Goal: Task Accomplishment & Management: Manage account settings

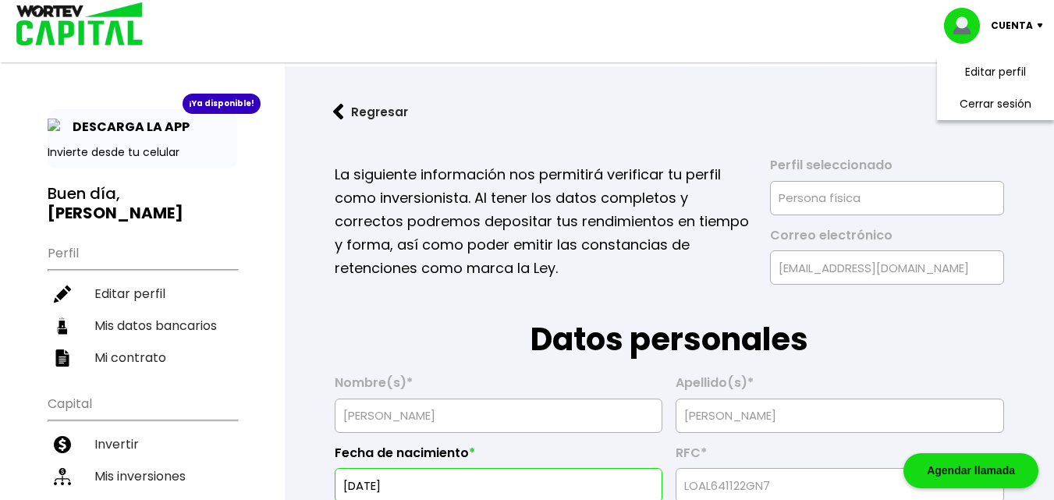
select select "Mujer"
select select "Licenciatura"
select select "SL"
select select "Banorte"
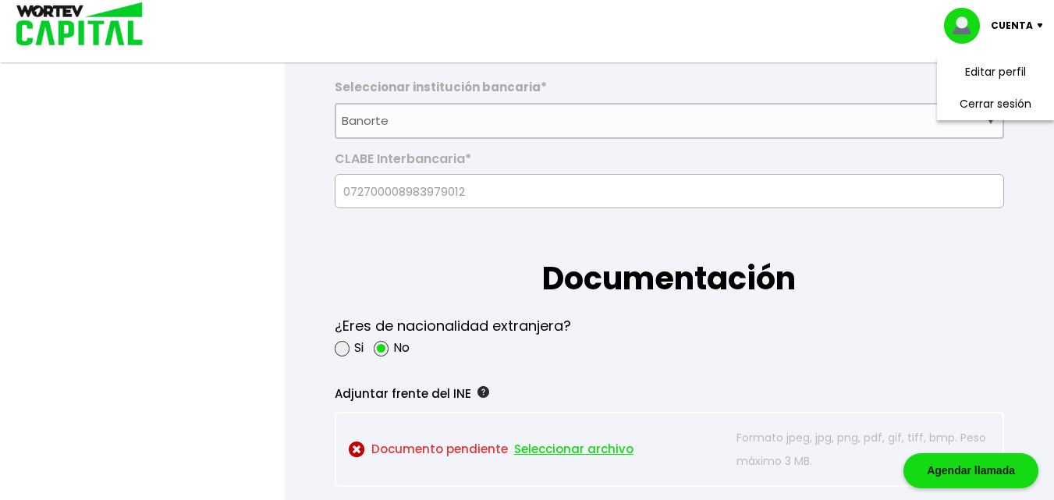
click at [528, 151] on form "La siguiente información nos permitirá verificar tu perfil como inversionista. …" at bounding box center [669, 395] width 719 height 2710
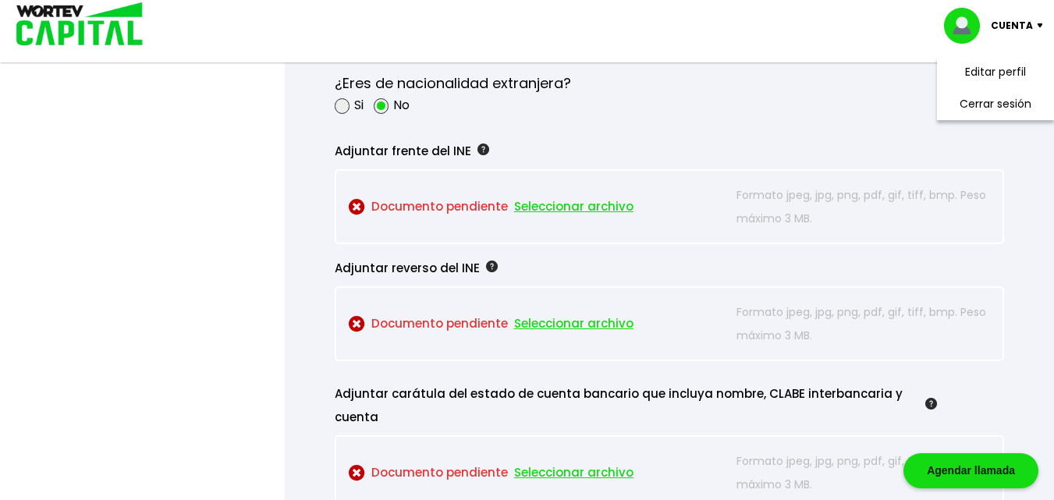
scroll to position [1336, 0]
click at [562, 208] on span "Seleccionar archivo" at bounding box center [573, 205] width 119 height 23
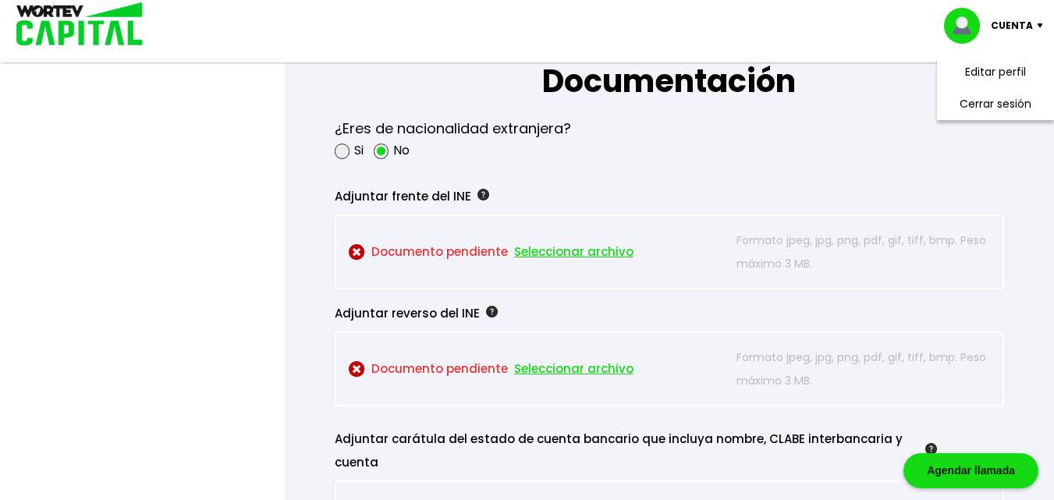
scroll to position [1324, 0]
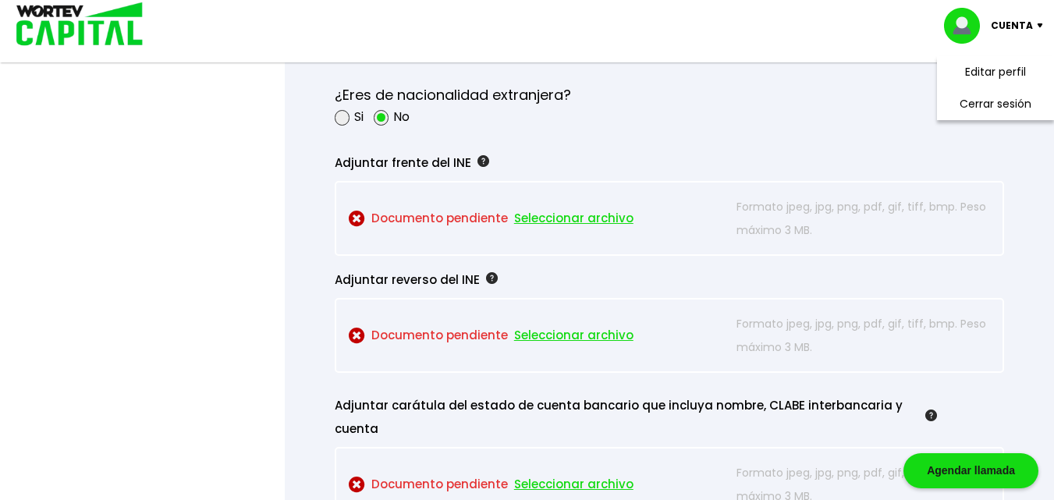
click at [565, 223] on span "Seleccionar archivo" at bounding box center [573, 218] width 119 height 23
click at [543, 217] on span "Seleccionar archivo" at bounding box center [573, 218] width 119 height 23
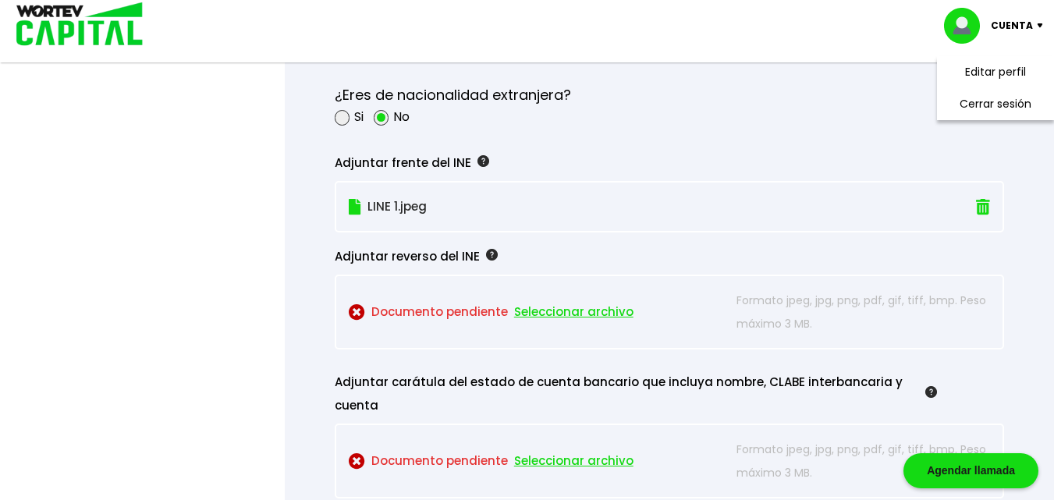
click at [549, 307] on span "Seleccionar archivo" at bounding box center [573, 311] width 119 height 23
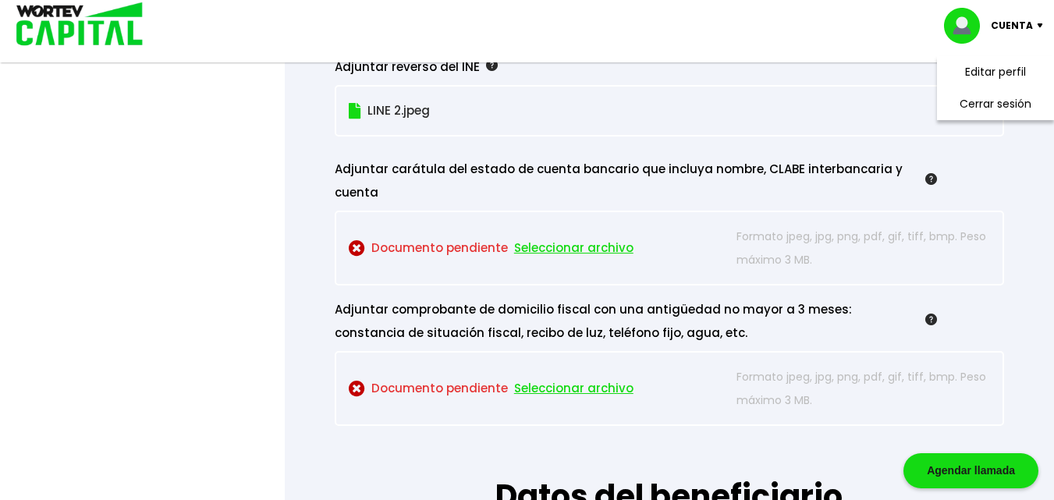
scroll to position [1514, 0]
click at [582, 246] on span "Seleccionar archivo" at bounding box center [573, 247] width 119 height 23
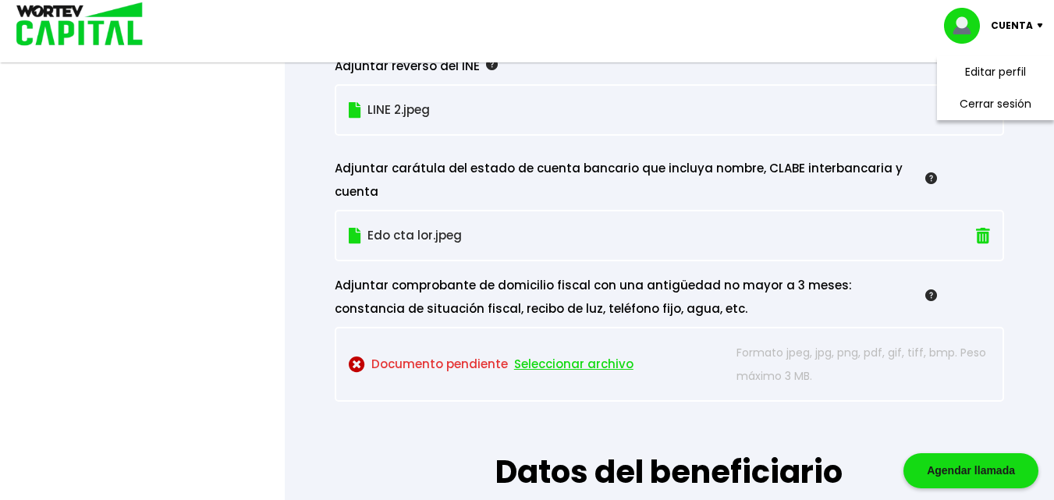
click at [562, 364] on span "Seleccionar archivo" at bounding box center [573, 364] width 119 height 23
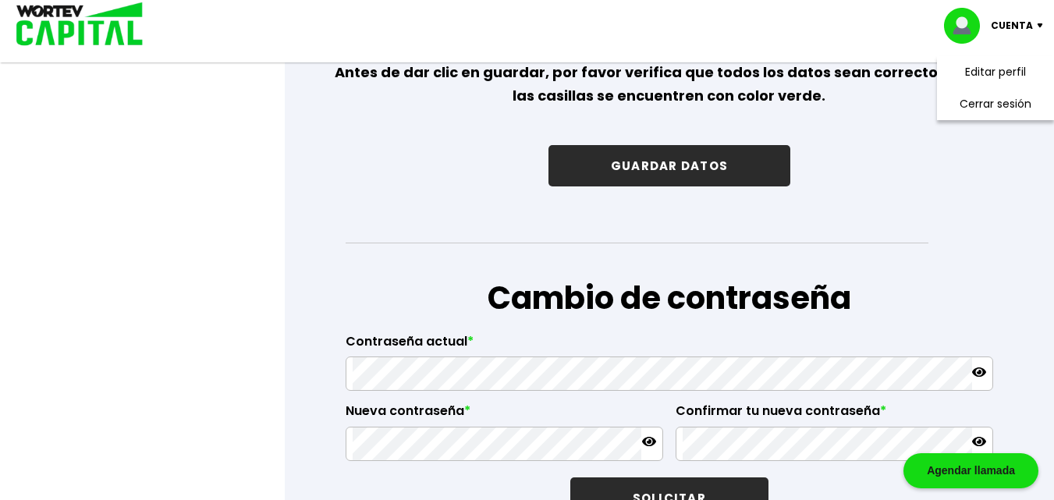
scroll to position [2503, 0]
click at [637, 167] on button "GUARDAR DATOS" at bounding box center [669, 166] width 242 height 41
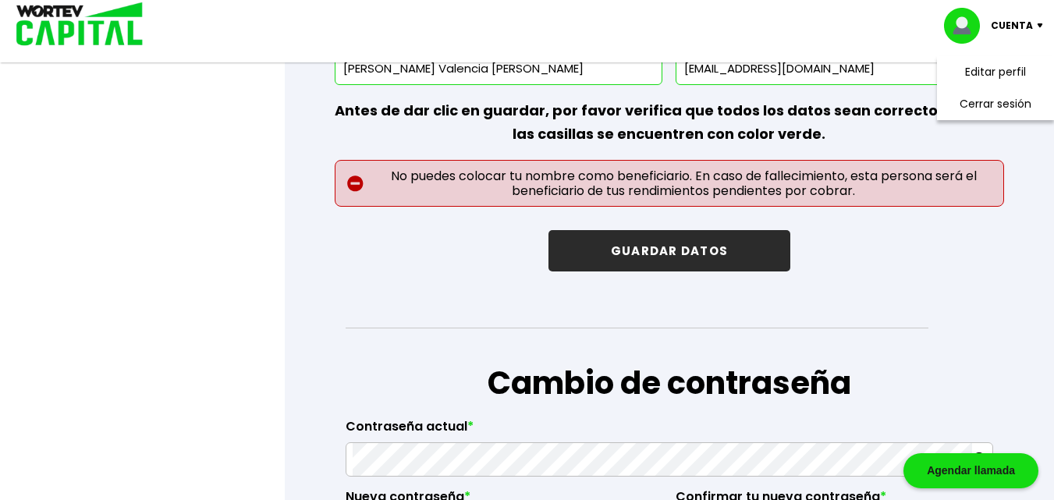
scroll to position [2466, 0]
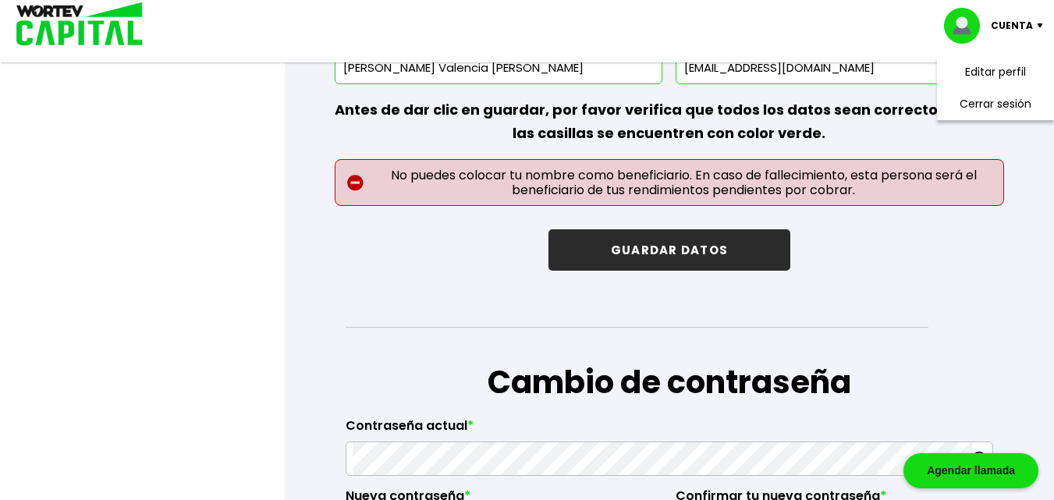
click at [664, 243] on button "GUARDAR DATOS" at bounding box center [669, 249] width 242 height 41
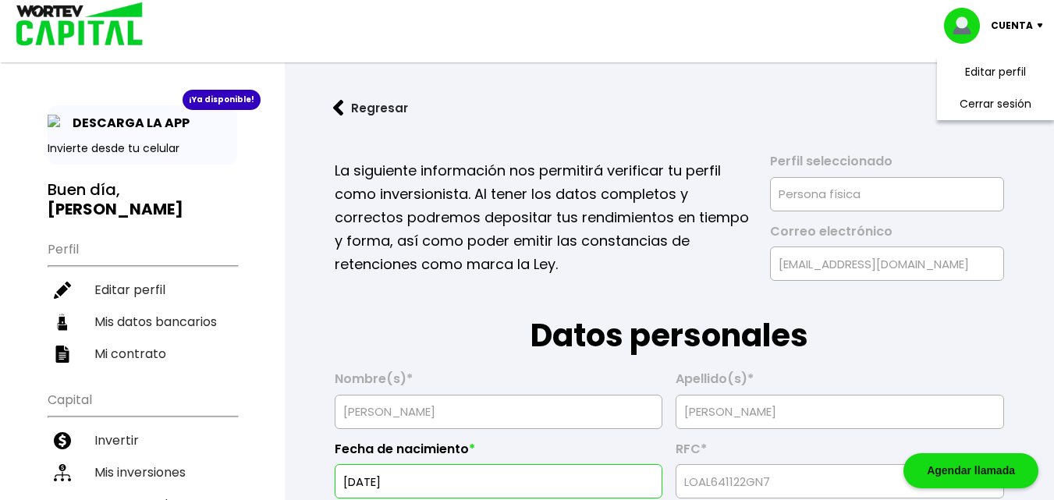
scroll to position [0, 0]
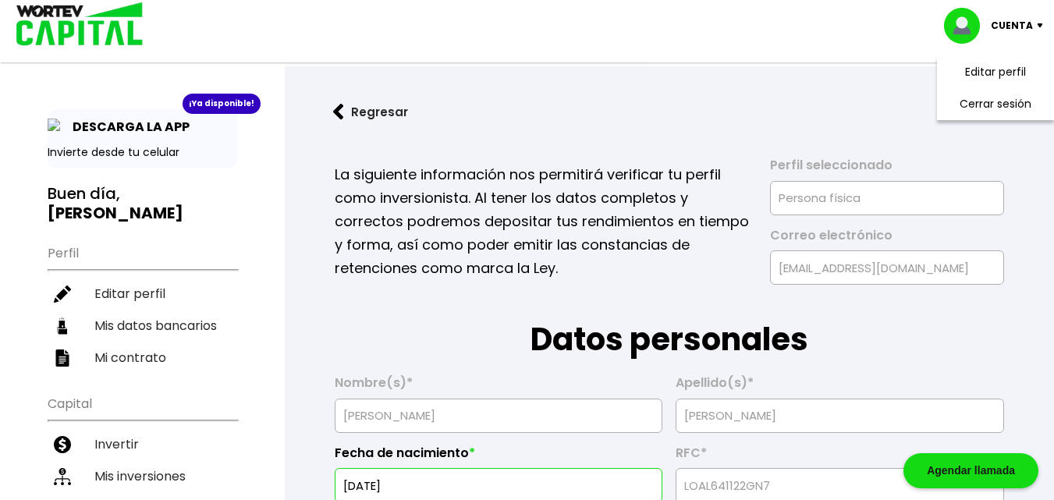
click at [343, 125] on button "Regresar" at bounding box center [371, 111] width 122 height 41
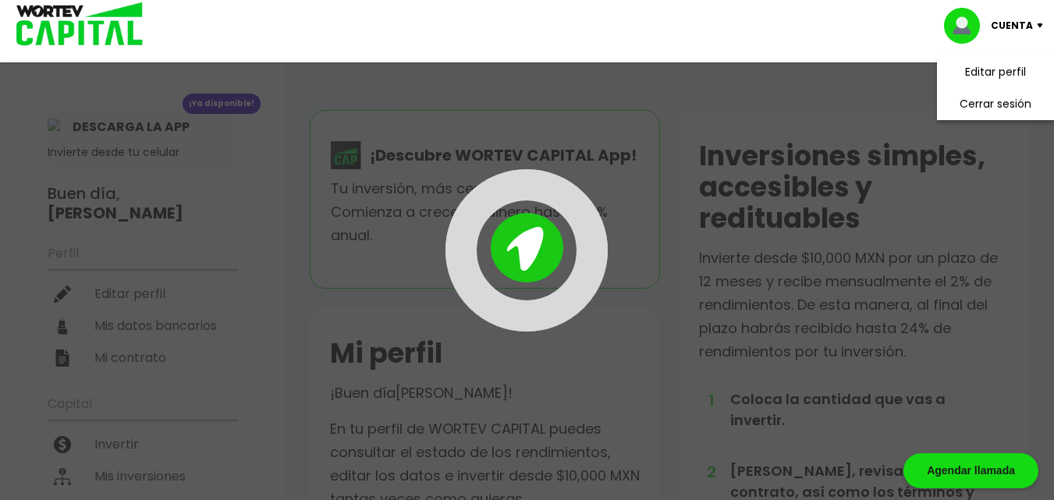
click at [343, 125] on div at bounding box center [527, 250] width 1054 height 500
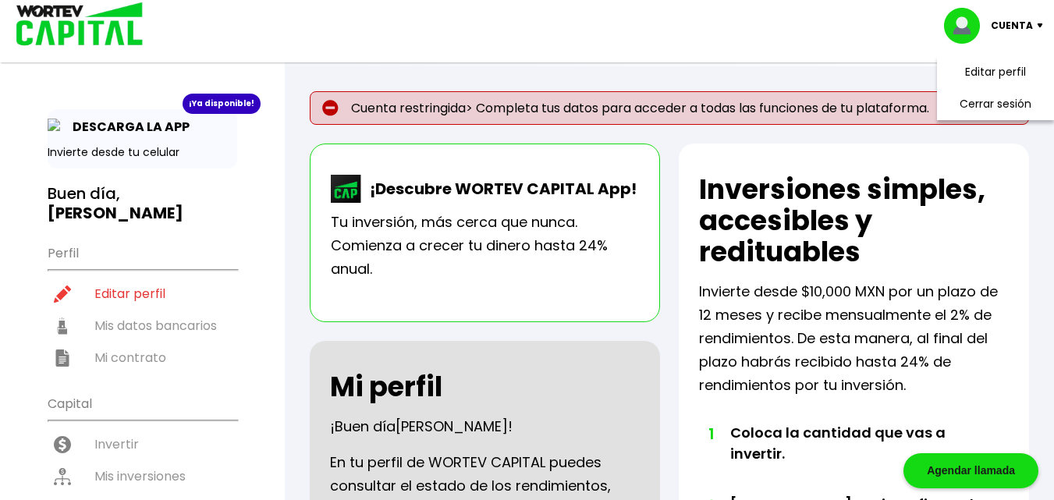
click at [1007, 23] on p "Cuenta" at bounding box center [1012, 25] width 42 height 23
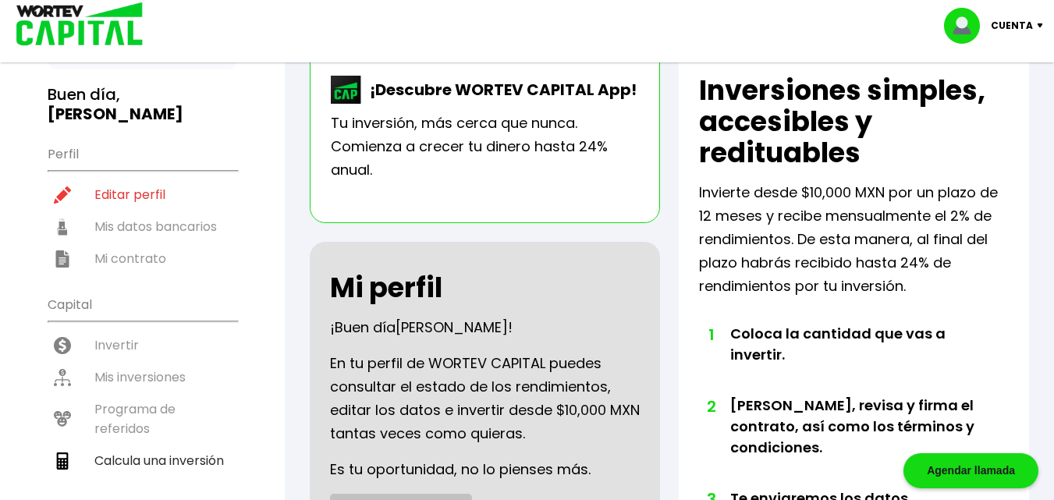
click at [839, 150] on div "Inversiones simples, accesibles y redituables Invierte desde $10,000 MXN por un…" at bounding box center [854, 494] width 350 height 901
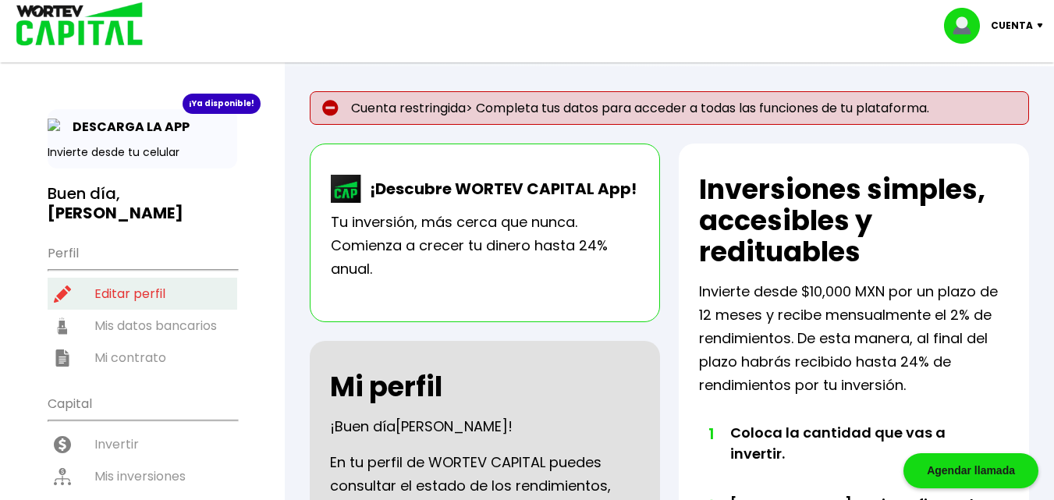
click at [134, 278] on li "Editar perfil" at bounding box center [143, 294] width 190 height 32
select select "Hombre"
select select "Licenciatura"
select select "SL"
select select "BBVA Bancomer"
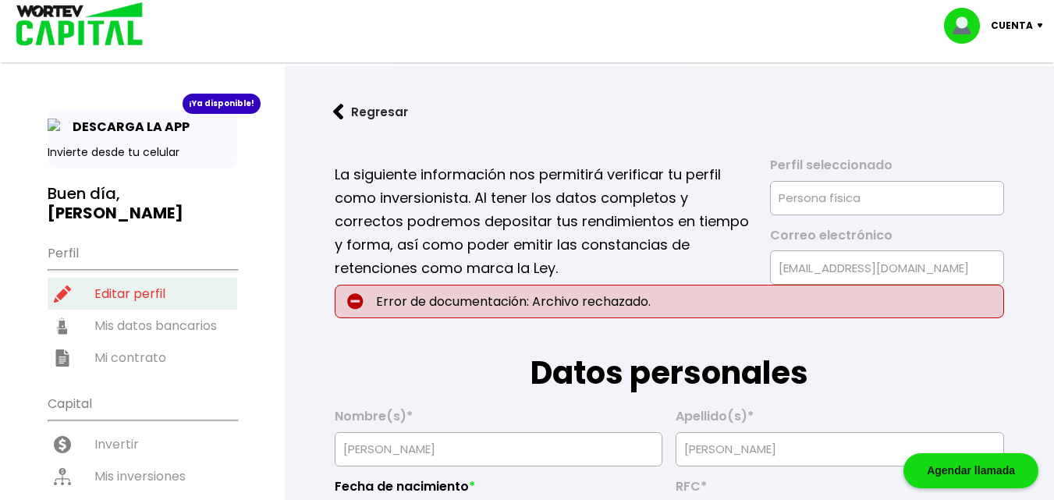
type input "[DATE]"
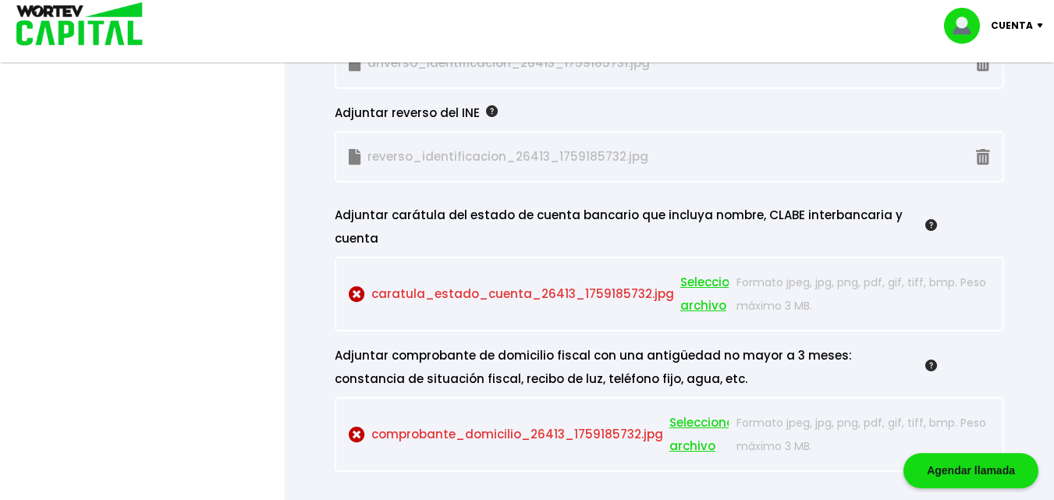
scroll to position [1505, 0]
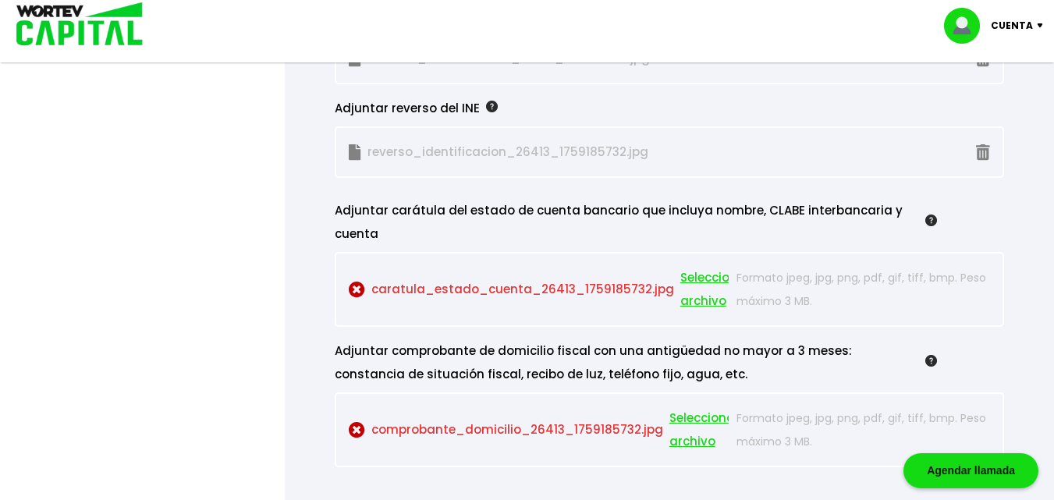
click at [696, 274] on span "Seleccionar archivo" at bounding box center [715, 289] width 70 height 47
click at [693, 287] on span "Seleccionar archivo" at bounding box center [715, 289] width 70 height 47
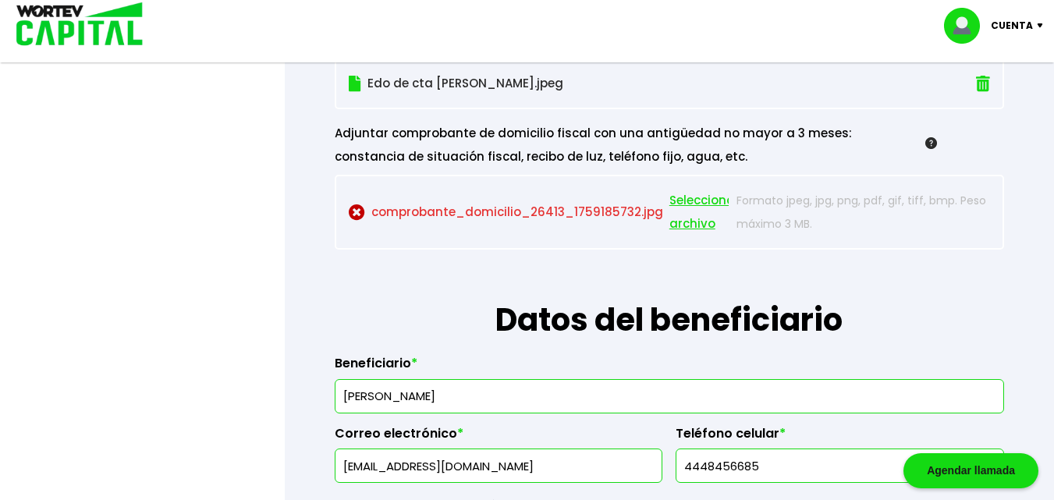
scroll to position [1700, 0]
click at [704, 200] on span "Seleccionar archivo" at bounding box center [704, 211] width 70 height 47
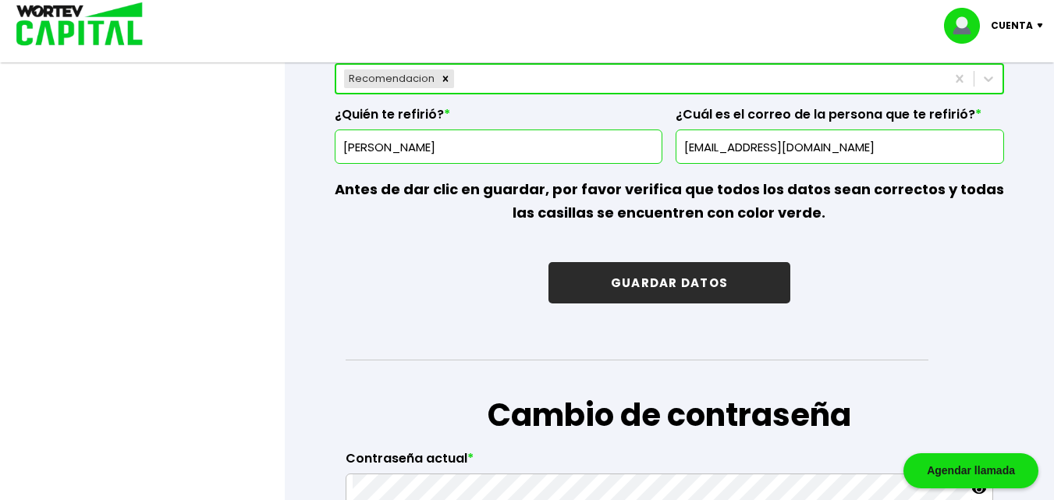
scroll to position [2421, 0]
click at [609, 278] on button "GUARDAR DATOS" at bounding box center [669, 281] width 242 height 41
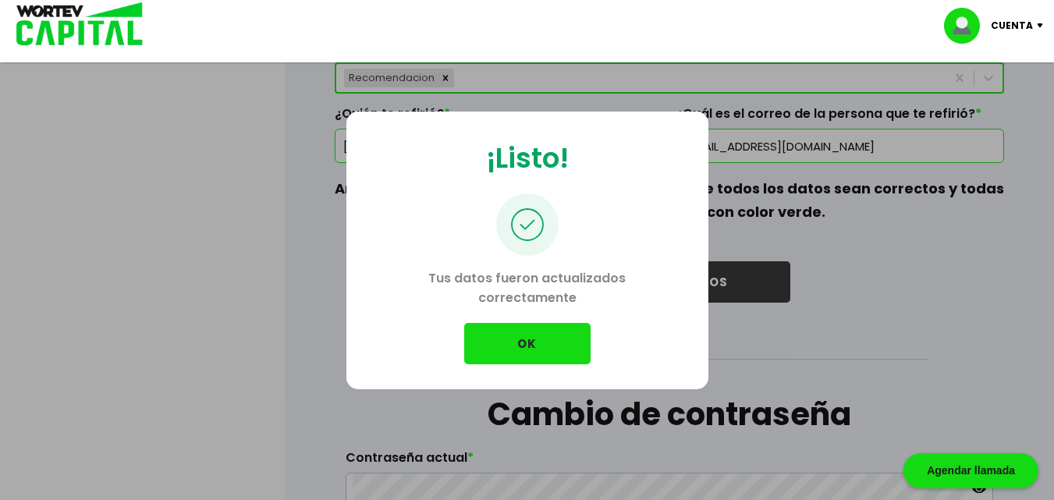
click at [551, 346] on button "OK" at bounding box center [527, 343] width 126 height 41
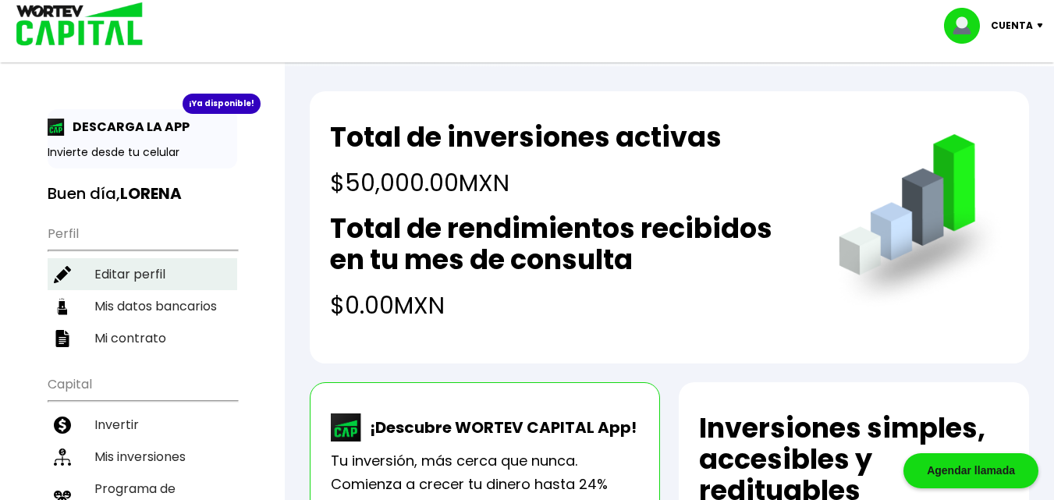
click at [112, 268] on li "Editar perfil" at bounding box center [143, 274] width 190 height 32
select select "Mujer"
select select "Licenciatura"
select select "SL"
select select "Banorte"
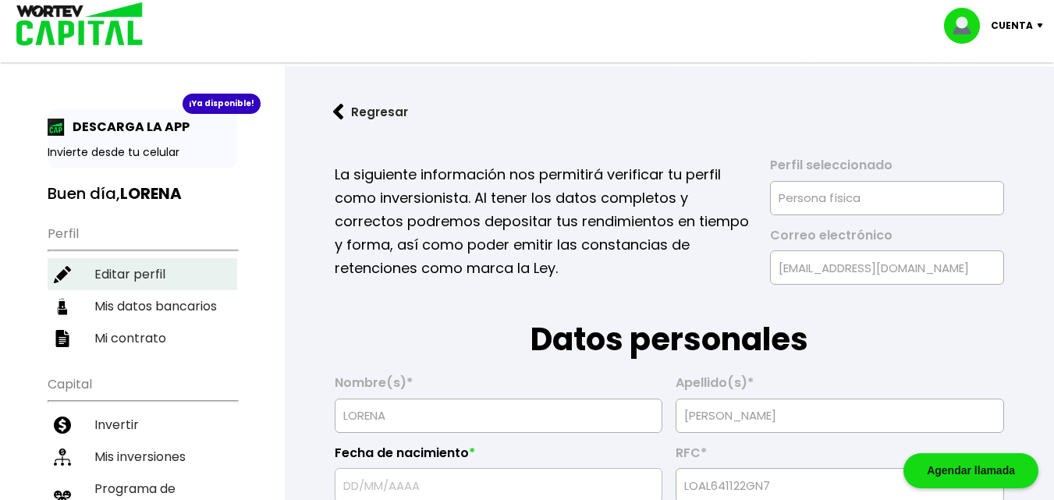
type input "[DATE]"
type input "[EMAIL_ADDRESS][DOMAIN_NAME]"
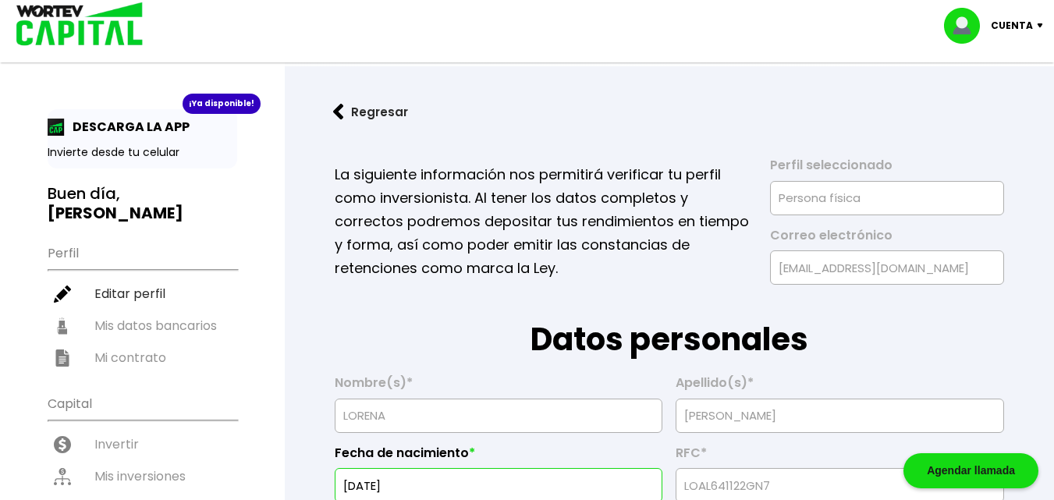
click at [374, 109] on button "Regresar" at bounding box center [371, 111] width 122 height 41
